Goal: Find specific page/section: Find specific page/section

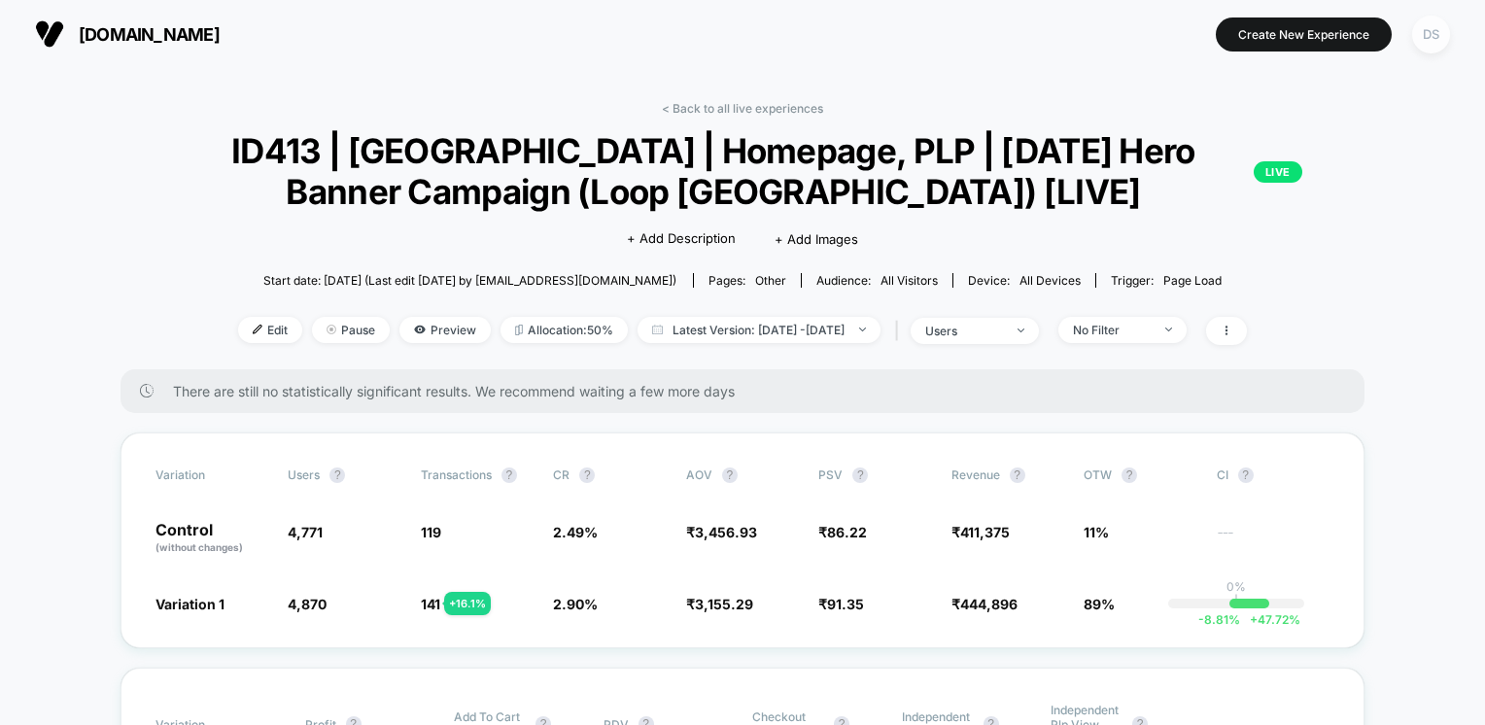
click at [1425, 30] on div "DS" at bounding box center [1431, 35] width 38 height 38
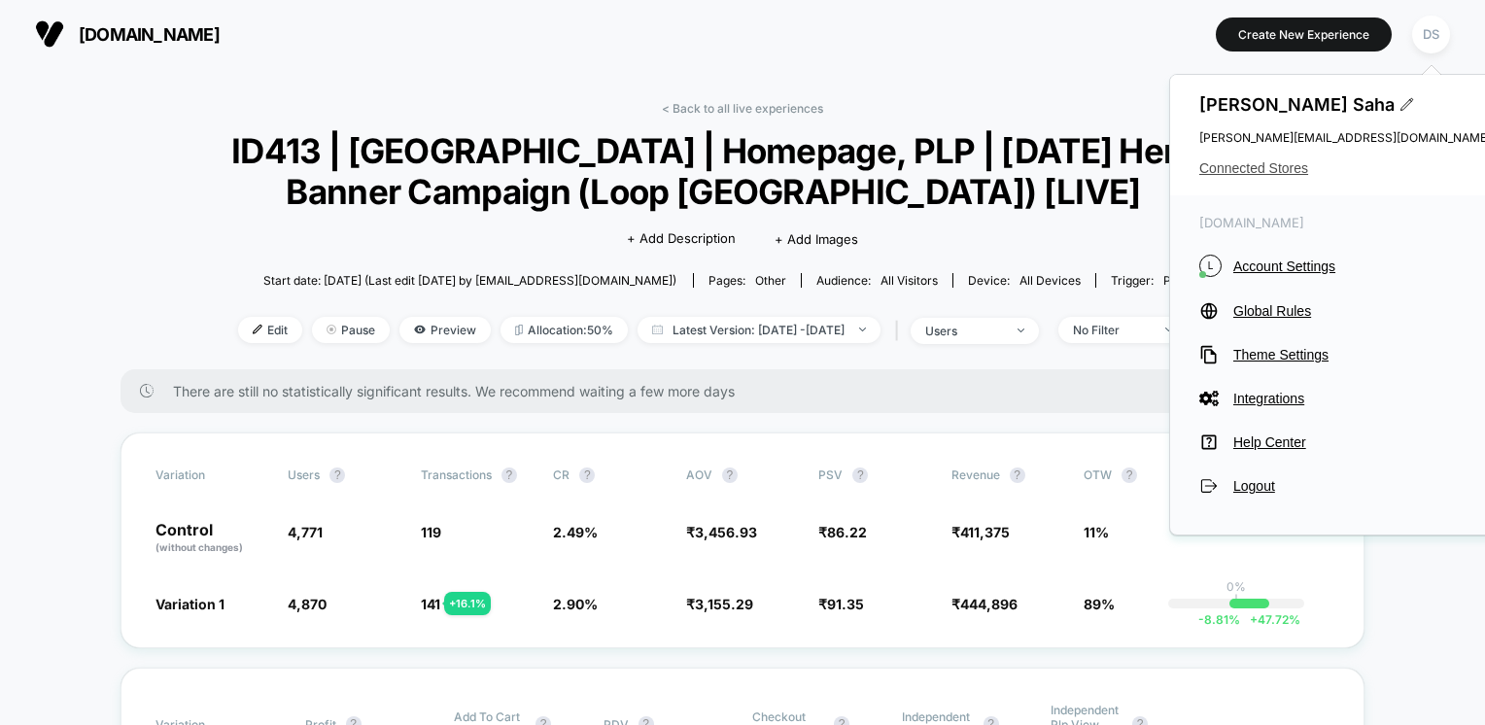
click at [1263, 170] on span "Connected Stores" at bounding box center [1345, 168] width 292 height 16
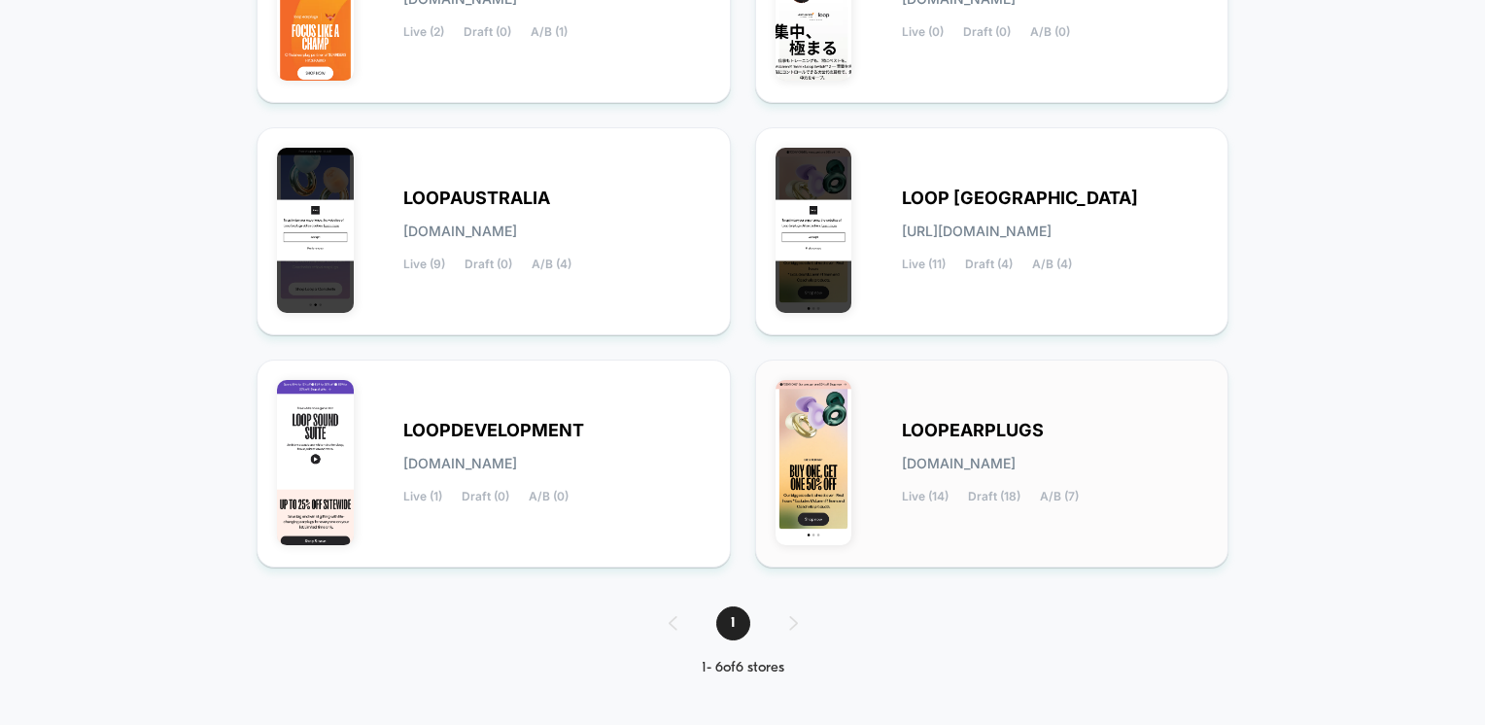
click at [974, 492] on span "Draft (18)" at bounding box center [994, 497] width 52 height 14
